Goal: Transaction & Acquisition: Purchase product/service

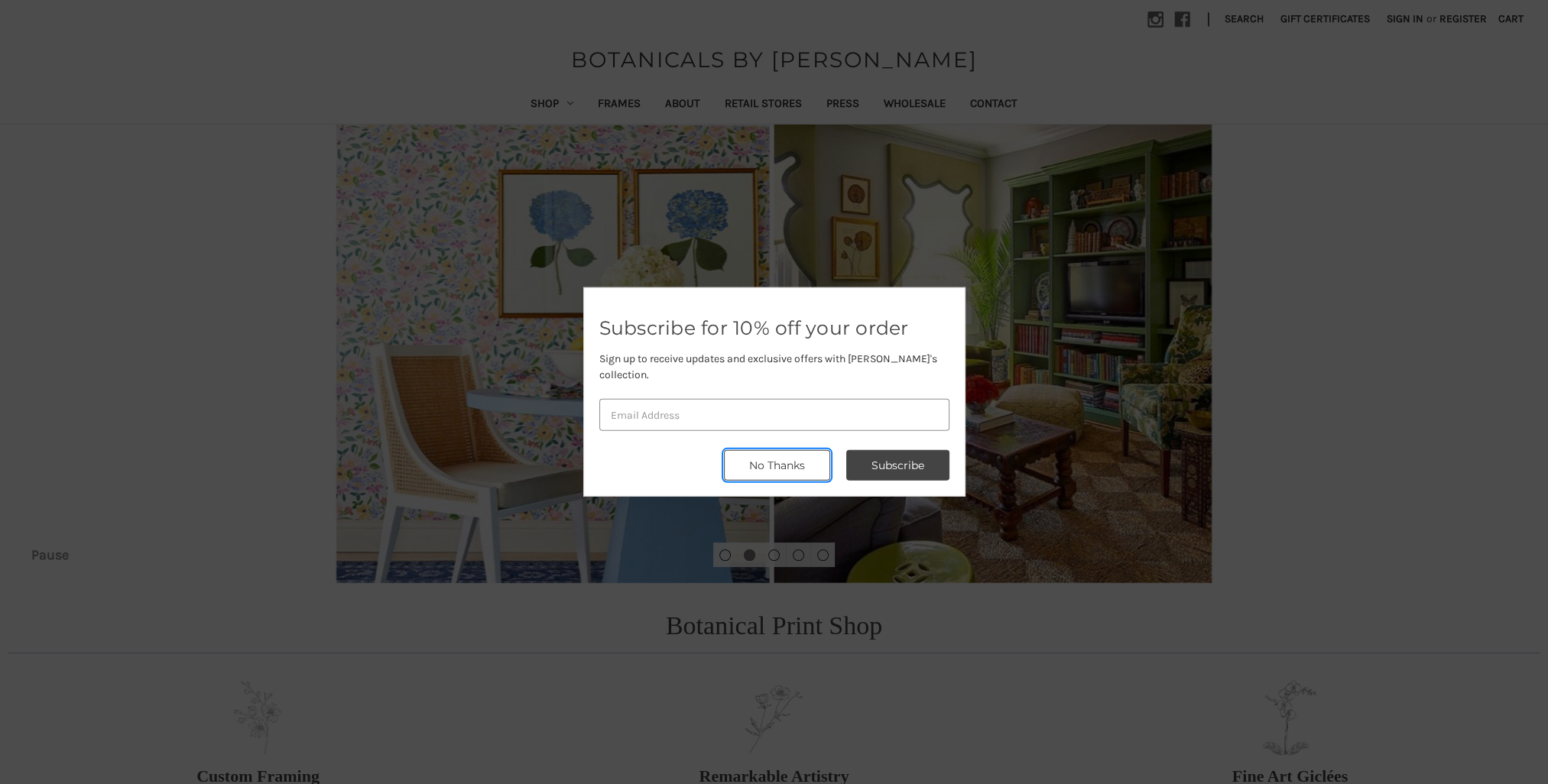
click at [820, 456] on button "No Thanks" at bounding box center [777, 466] width 106 height 31
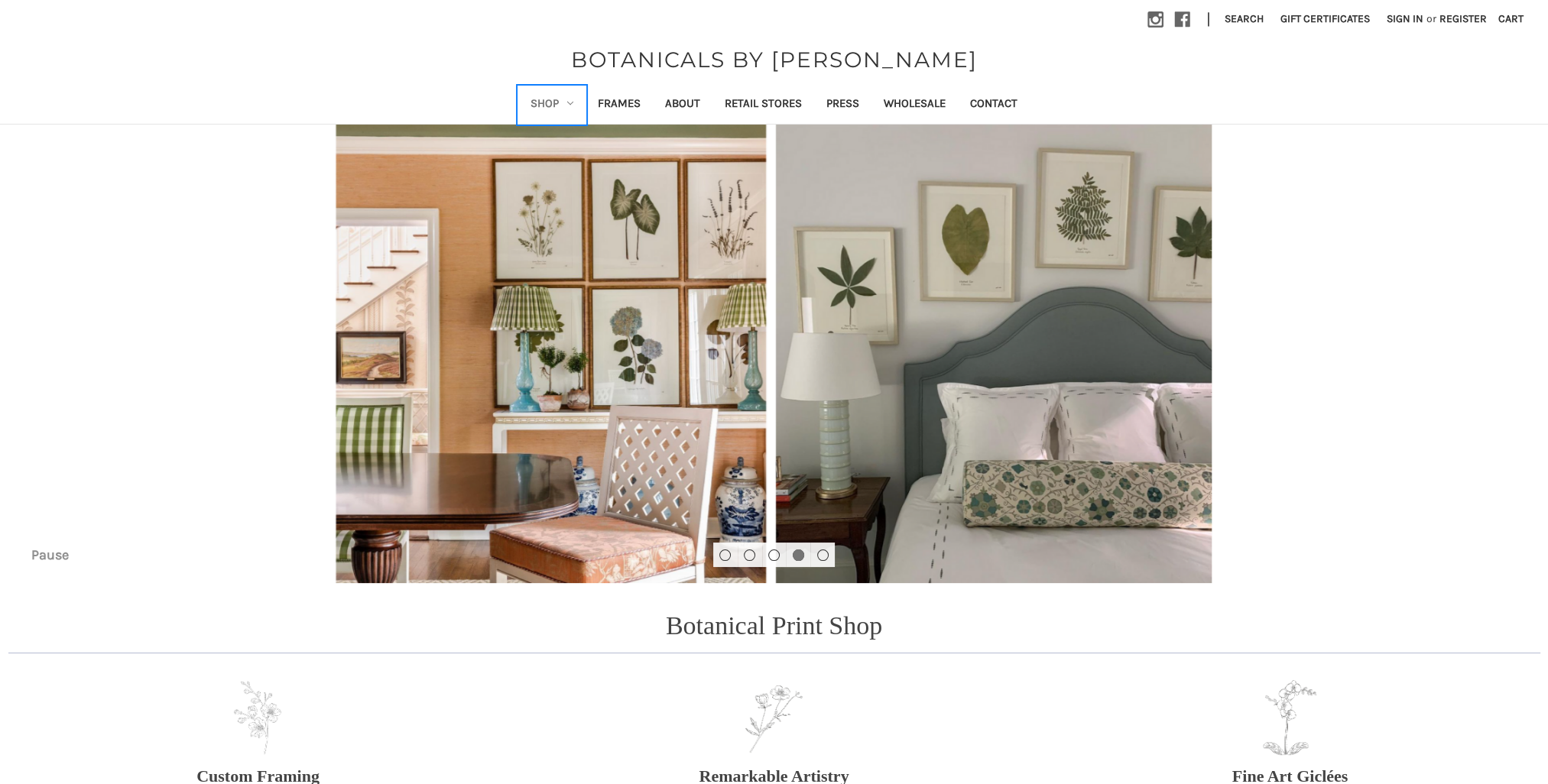
click at [557, 105] on link "Shop" at bounding box center [553, 105] width 68 height 38
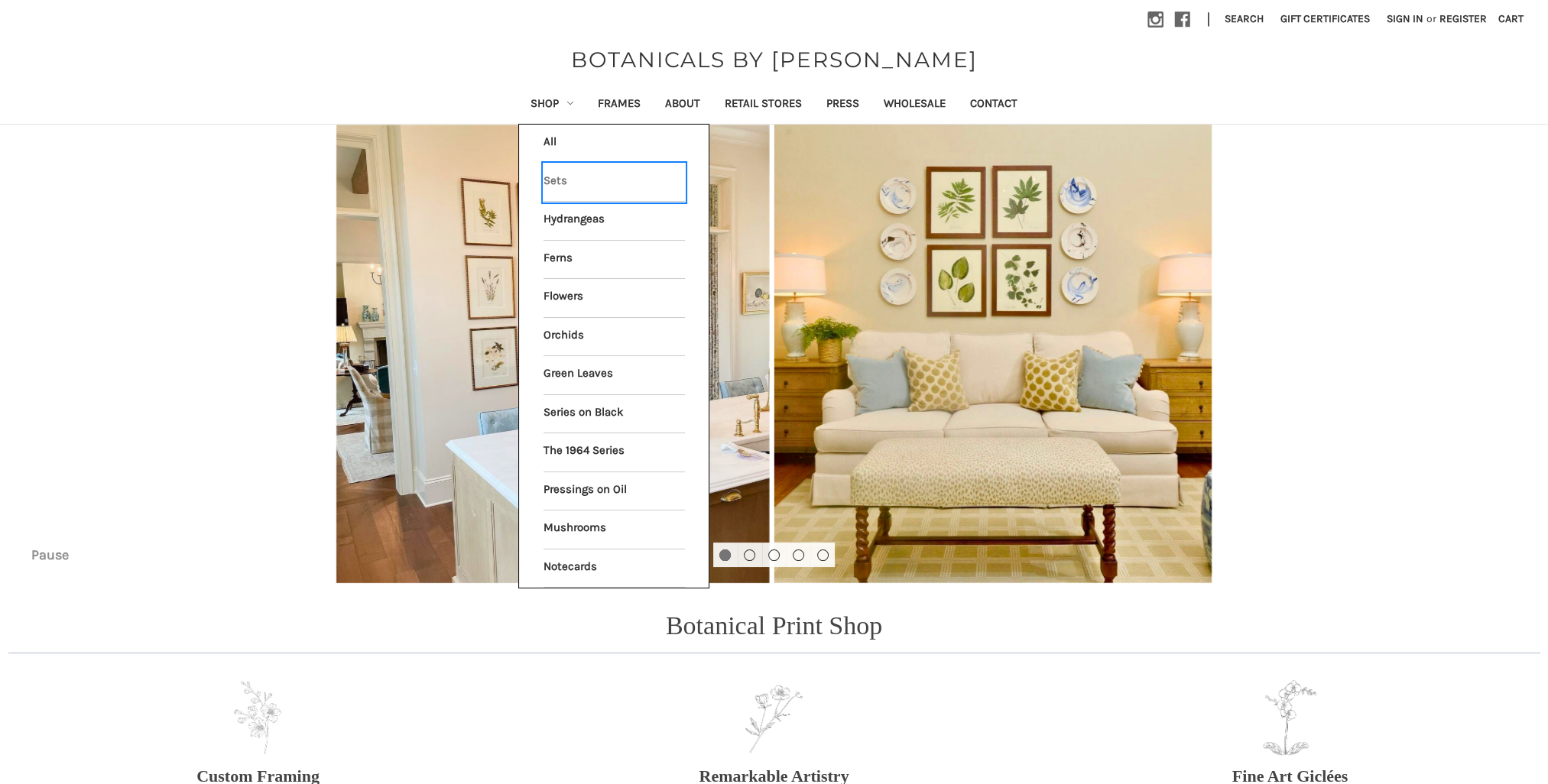
click at [551, 177] on link "Sets" at bounding box center [614, 183] width 142 height 39
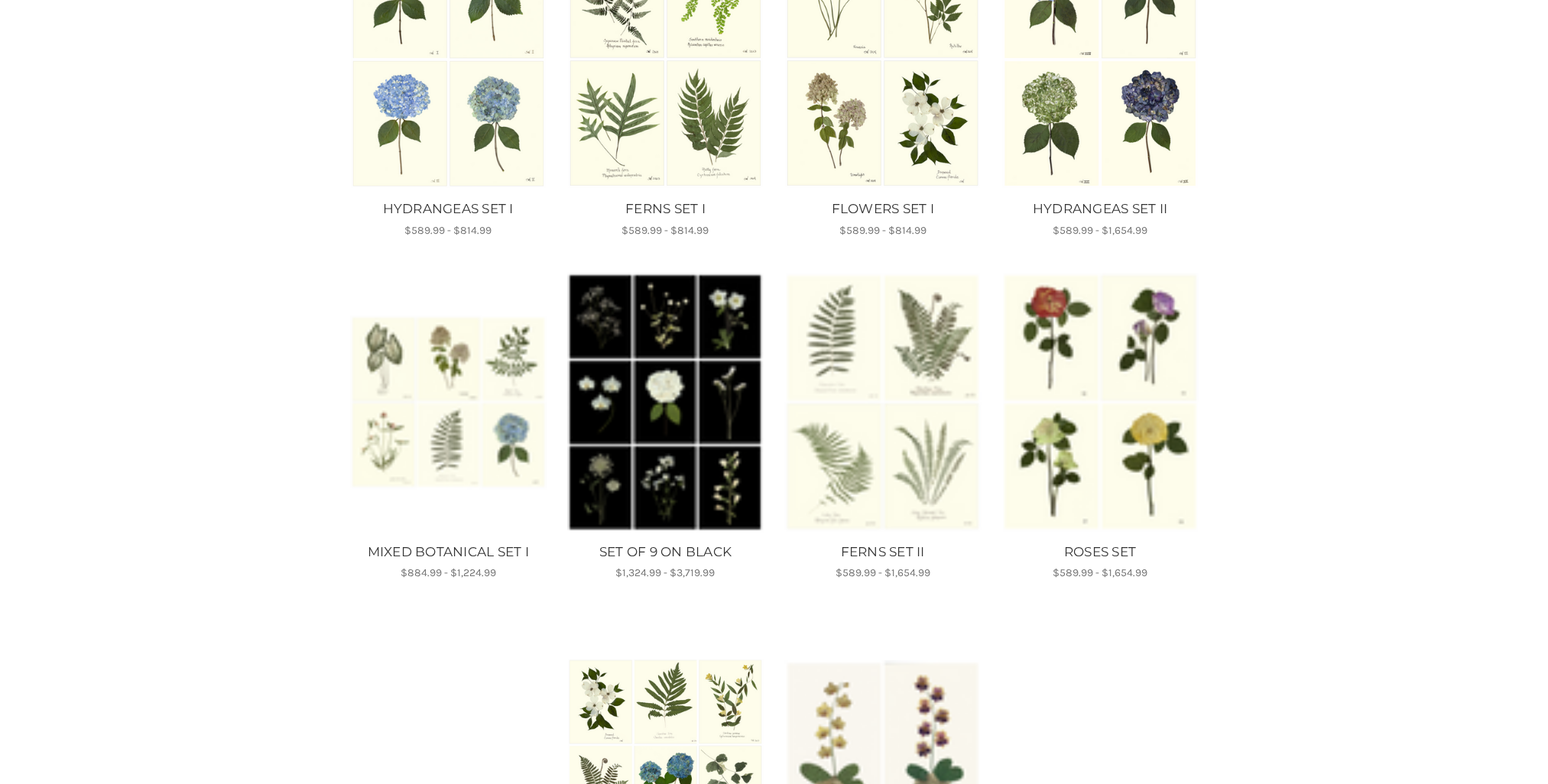
scroll to position [382, 0]
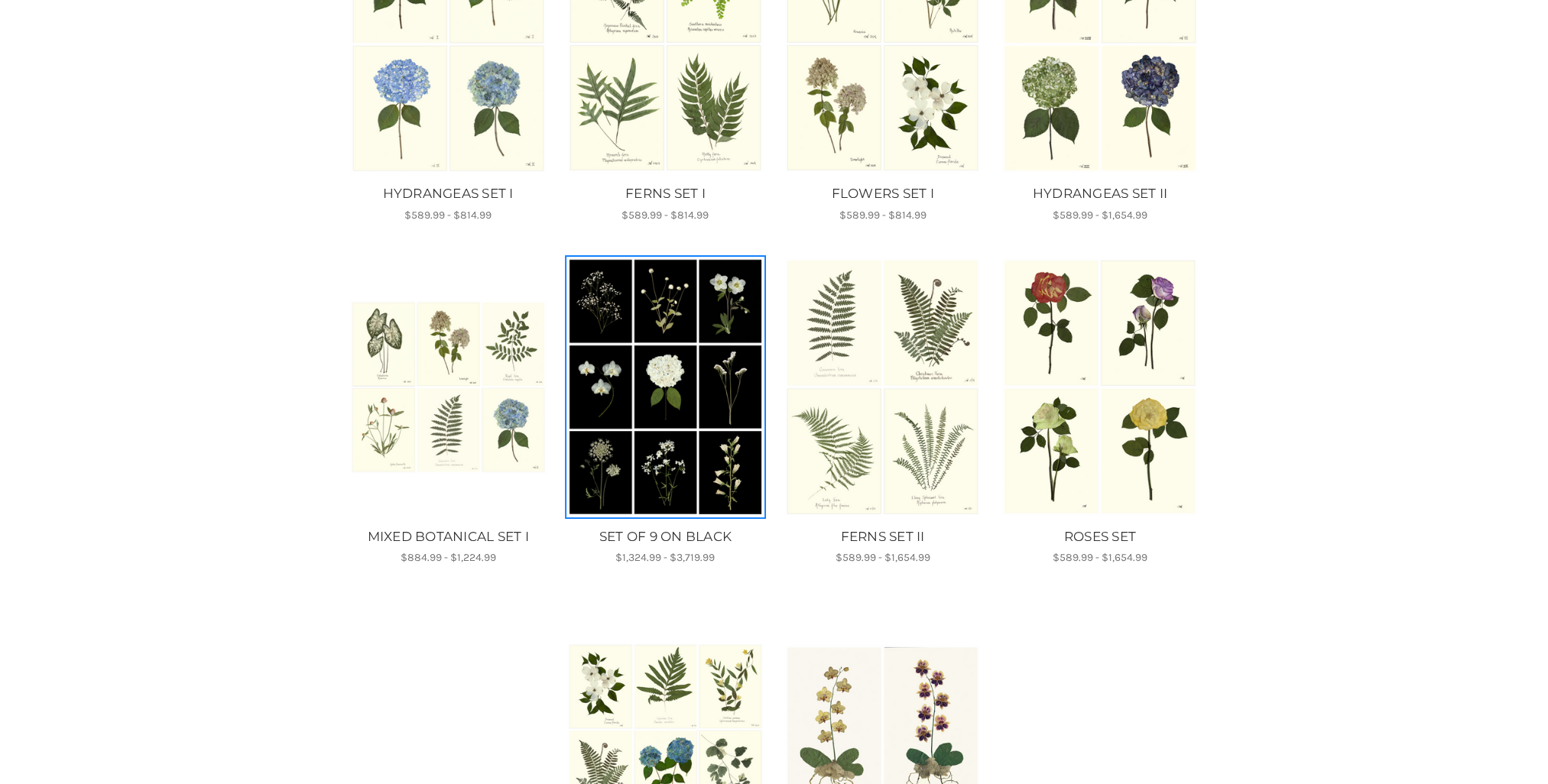
click at [658, 483] on img "SET OF 9 ON BLACK, Price range from $1,324.99 to $3,719.99\a\a" at bounding box center [665, 387] width 197 height 259
